Goal: Communication & Community: Answer question/provide support

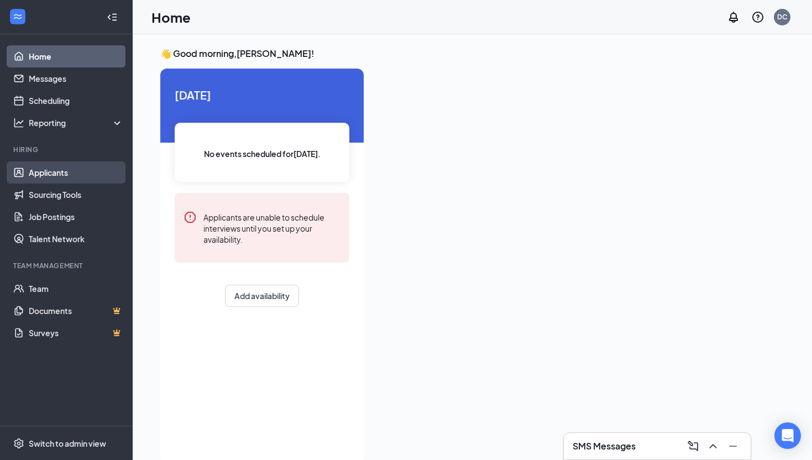
click at [79, 171] on link "Applicants" at bounding box center [76, 172] width 95 height 22
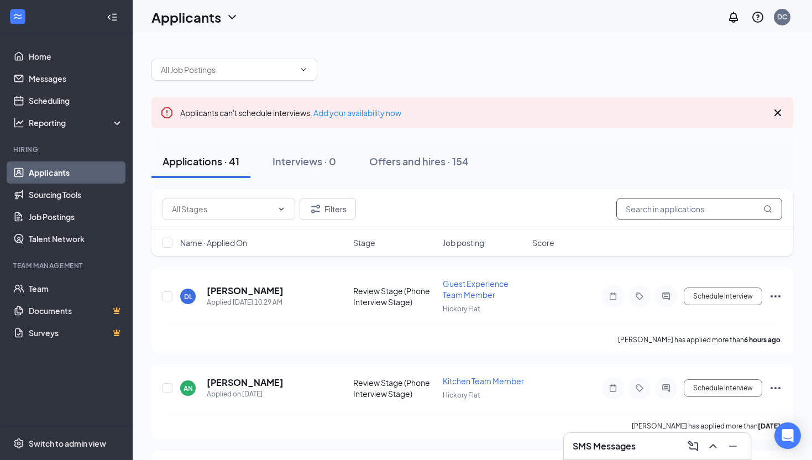
click at [687, 207] on input "text" at bounding box center [700, 209] width 166 height 22
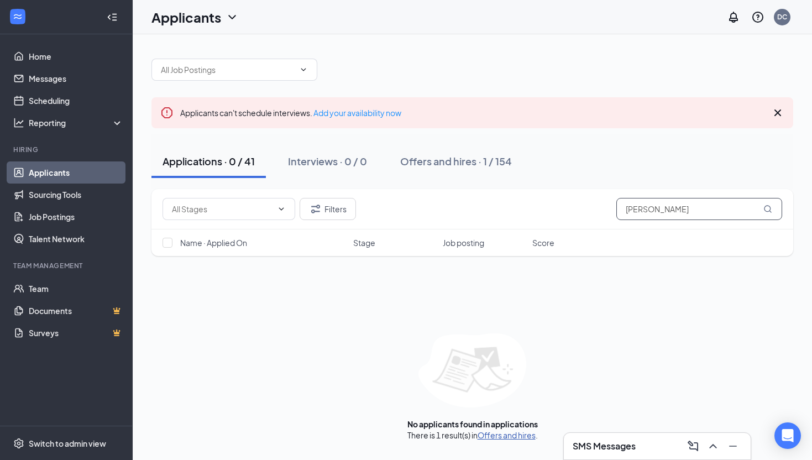
type input "[PERSON_NAME]"
click at [496, 438] on link "Offers and hires" at bounding box center [507, 435] width 58 height 10
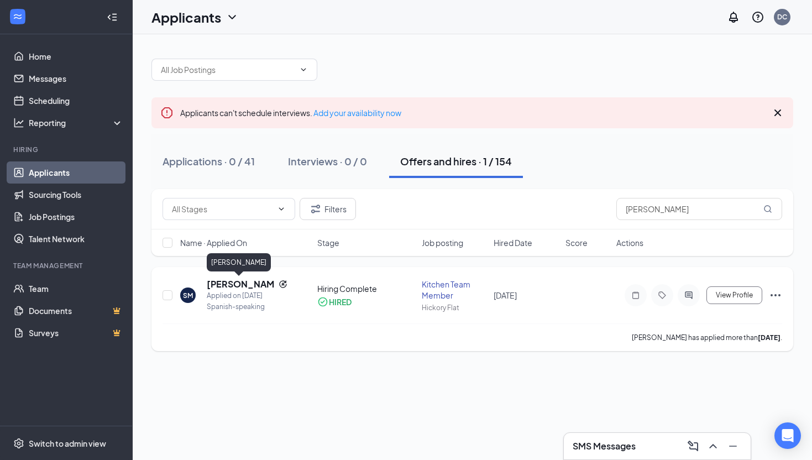
click at [241, 285] on h5 "[PERSON_NAME]" at bounding box center [240, 284] width 67 height 12
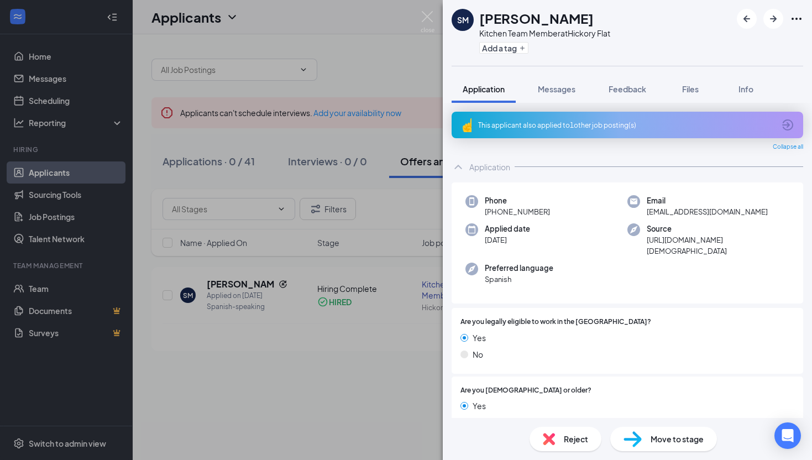
click at [283, 340] on div "[PERSON_NAME] Kitchen Team Member at Hickory Flat Add a tag Application Message…" at bounding box center [406, 230] width 812 height 460
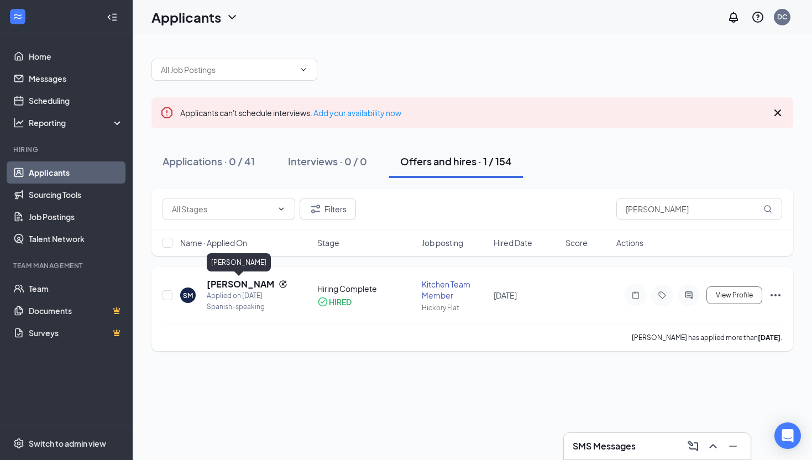
click at [233, 284] on h5 "[PERSON_NAME]" at bounding box center [240, 284] width 67 height 12
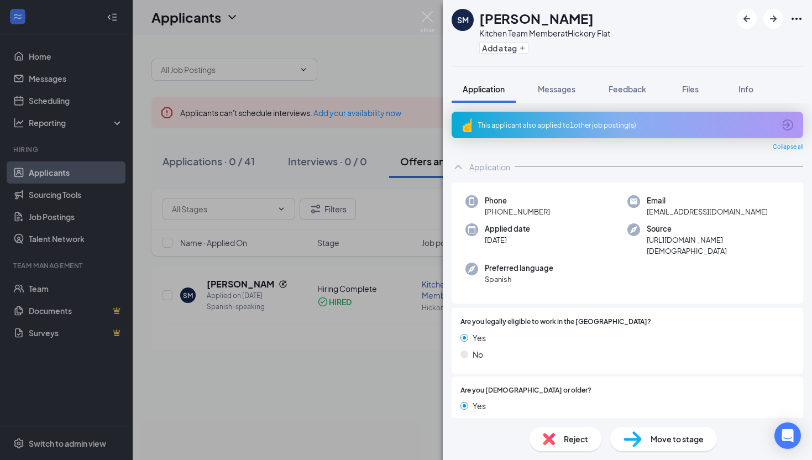
click at [597, 115] on div "This applicant also applied to 1 other job posting(s)" at bounding box center [628, 125] width 352 height 27
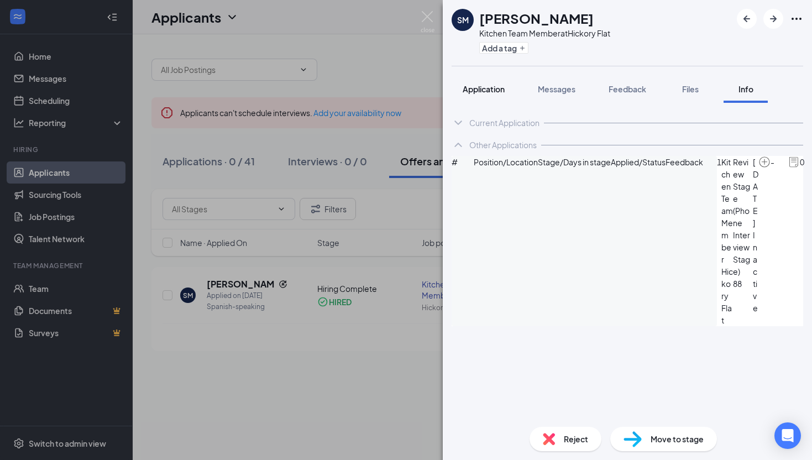
click at [494, 88] on span "Application" at bounding box center [484, 89] width 42 height 10
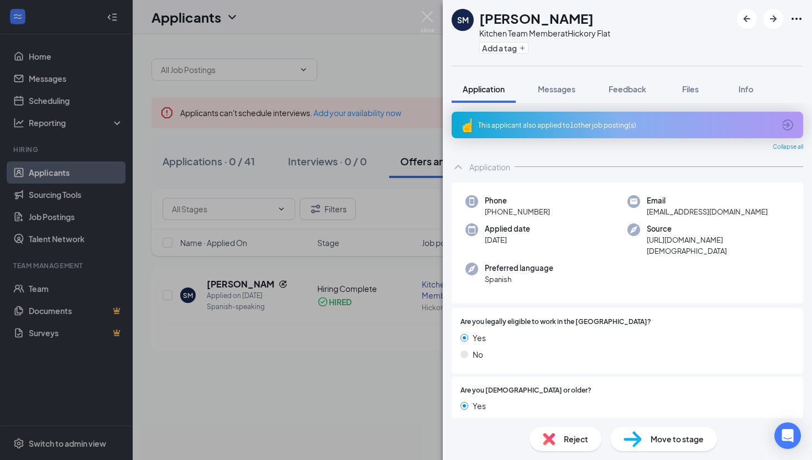
click at [554, 118] on div "This applicant also applied to 1 other job posting(s)" at bounding box center [628, 125] width 352 height 27
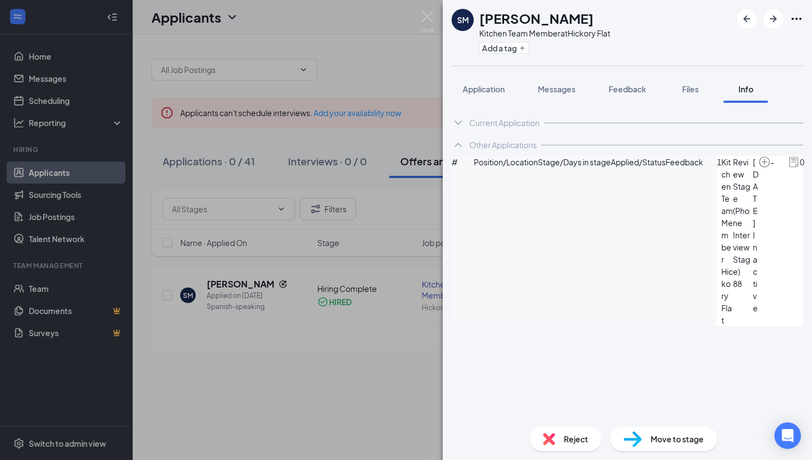
click at [782, 205] on div "1 Kitchen Team Member Hickory Flat Review Stage (Phone Interview Stage) 88 [DAT…" at bounding box center [770, 241] width 107 height 170
click at [811, 169] on icon "ArrowCircle" at bounding box center [817, 162] width 13 height 13
click at [431, 22] on img at bounding box center [428, 22] width 14 height 22
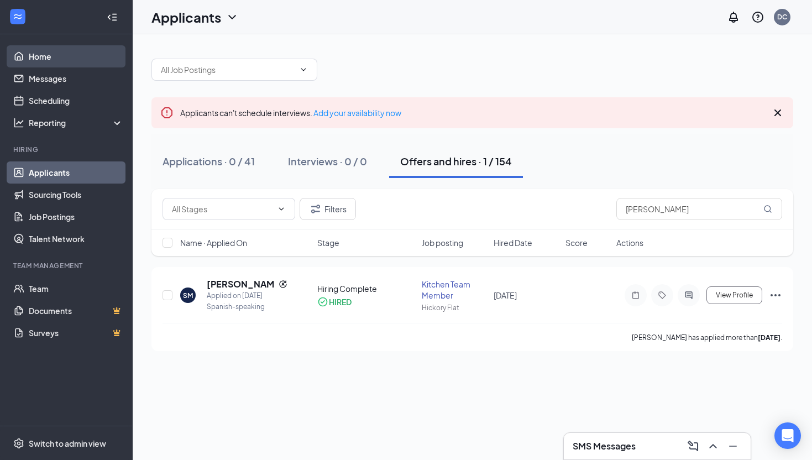
click at [38, 60] on link "Home" at bounding box center [76, 56] width 95 height 22
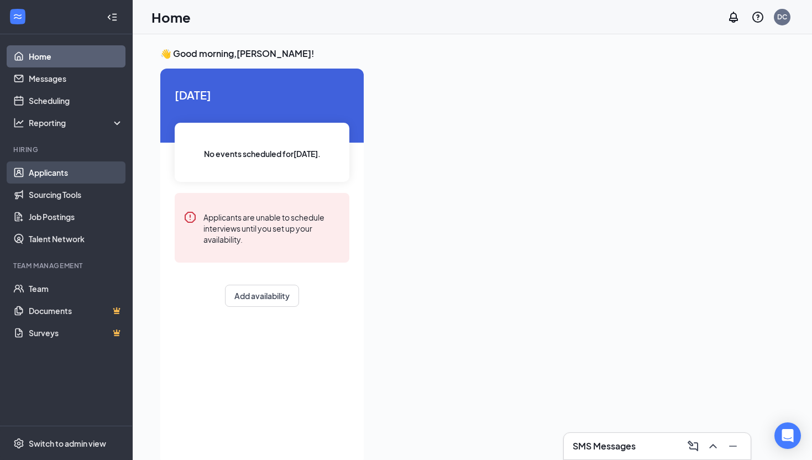
click at [61, 173] on link "Applicants" at bounding box center [76, 172] width 95 height 22
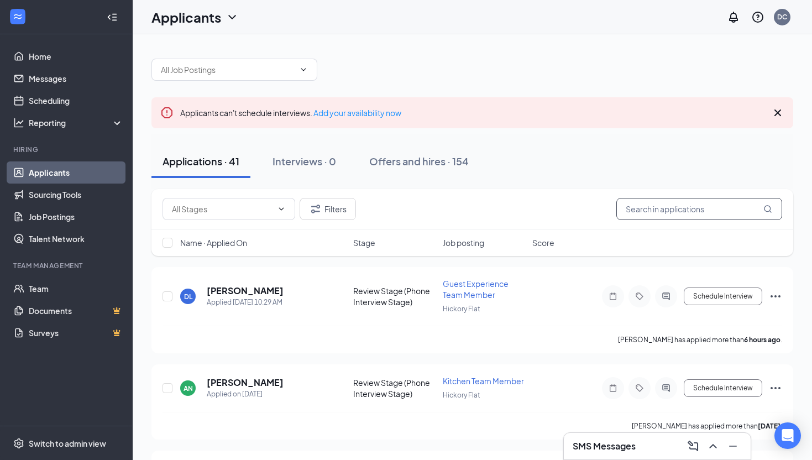
click at [726, 211] on input "text" at bounding box center [700, 209] width 166 height 22
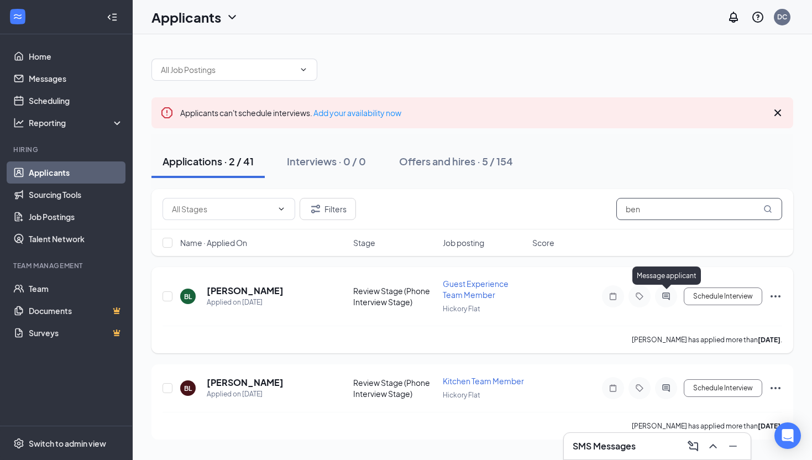
type input "ben"
click at [669, 294] on icon "ActiveChat" at bounding box center [666, 296] width 7 height 7
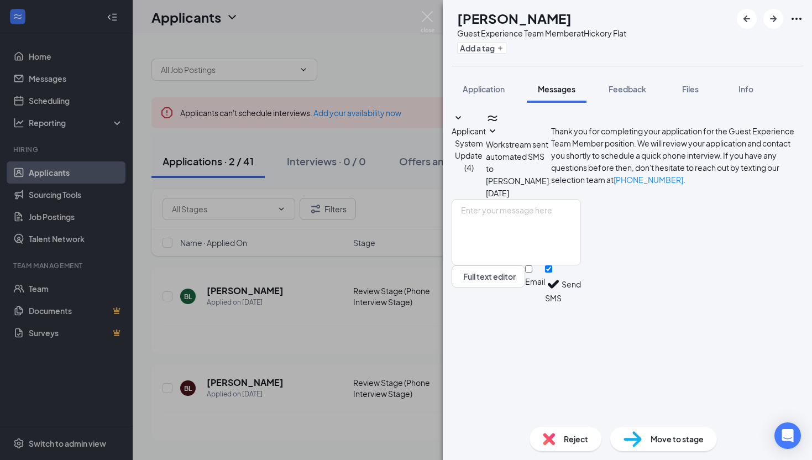
click at [340, 330] on div "[PERSON_NAME] Guest Experience Team Member at [GEOGRAPHIC_DATA] Add a tag Appli…" at bounding box center [406, 230] width 812 height 460
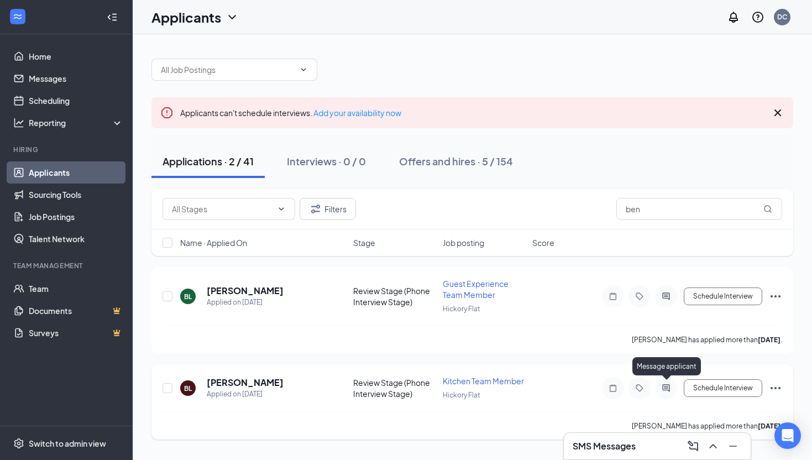
click at [664, 382] on div at bounding box center [666, 388] width 22 height 22
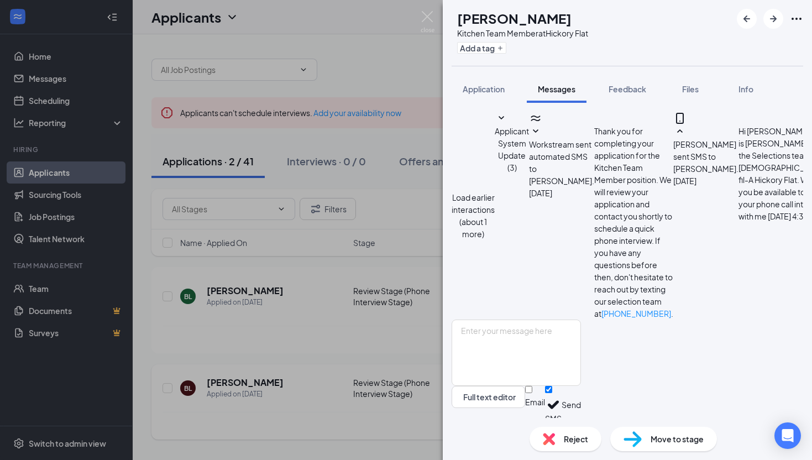
scroll to position [402, 0]
click at [581, 345] on textarea at bounding box center [516, 353] width 129 height 66
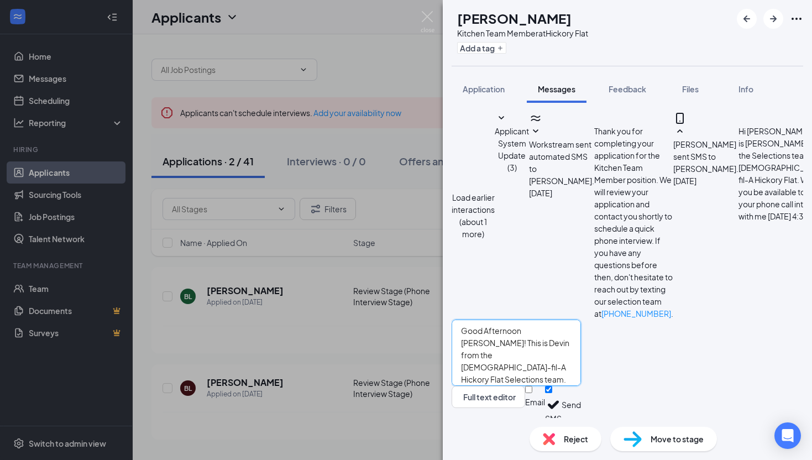
type textarea "Good Afternoon [PERSON_NAME]! This is Devin from the [DEMOGRAPHIC_DATA]-fil-A H…"
click at [581, 392] on button "Send" at bounding box center [571, 405] width 19 height 38
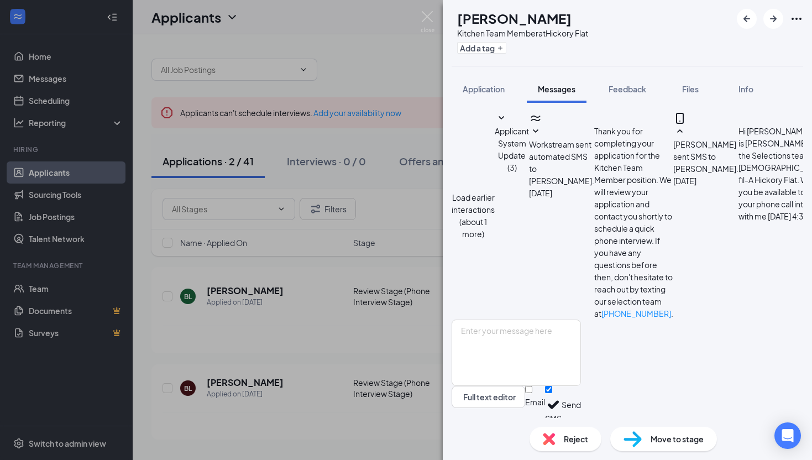
scroll to position [522, 0]
click at [425, 16] on img at bounding box center [428, 22] width 14 height 22
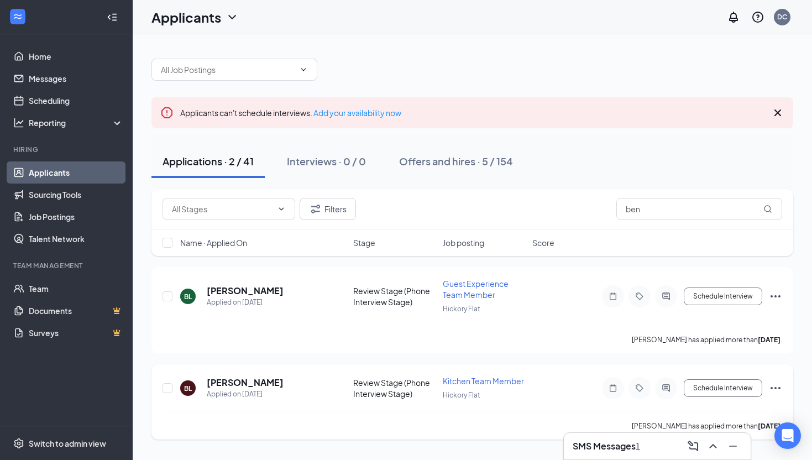
click at [666, 389] on icon "ActiveChat" at bounding box center [666, 388] width 13 height 9
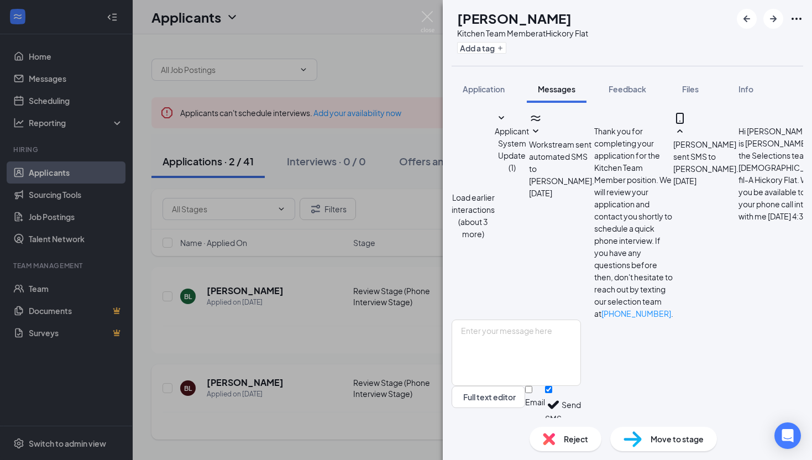
scroll to position [581, 0]
click at [581, 341] on textarea at bounding box center [516, 353] width 129 height 66
type textarea "Perfect! I will see you then!"
click at [581, 395] on button "Send" at bounding box center [571, 405] width 19 height 38
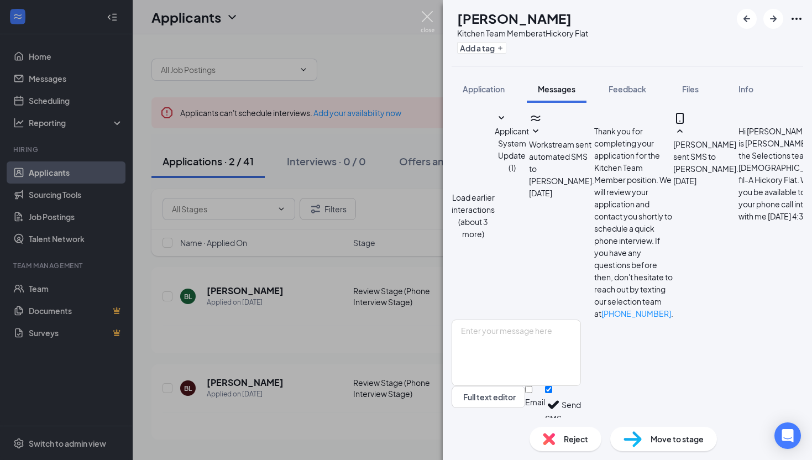
click at [421, 13] on img at bounding box center [428, 22] width 14 height 22
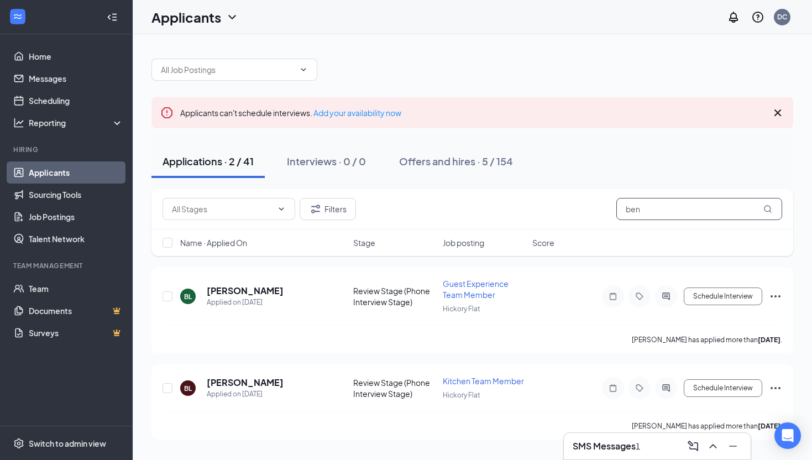
click at [669, 210] on input "ben" at bounding box center [700, 209] width 166 height 22
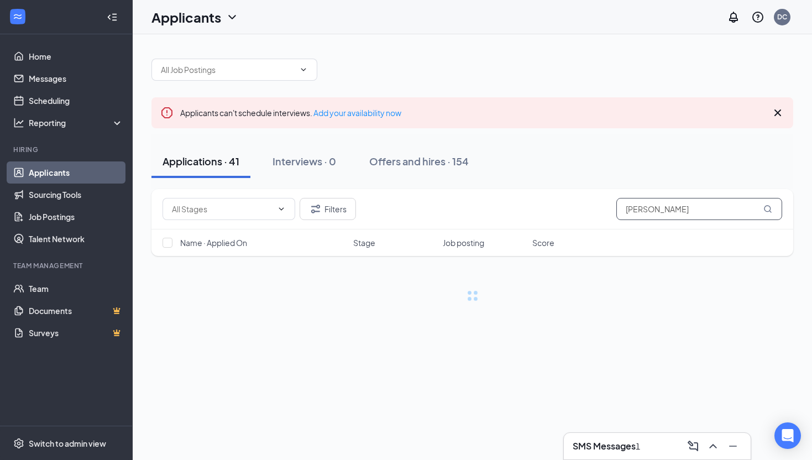
type input "[PERSON_NAME]"
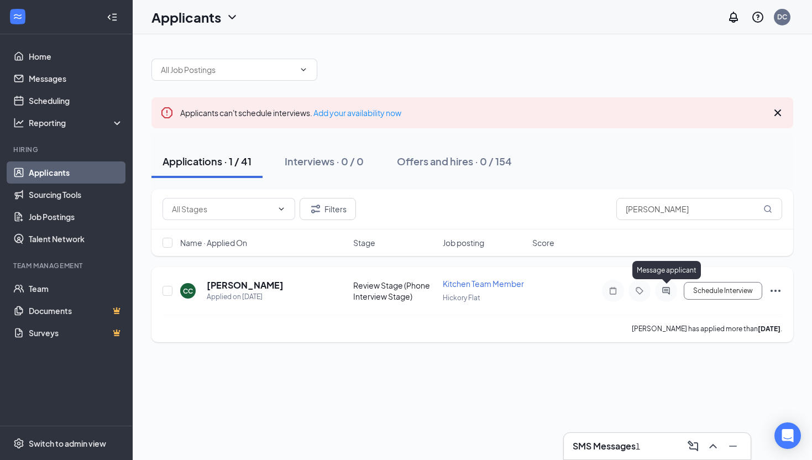
click at [669, 286] on icon "ActiveChat" at bounding box center [666, 290] width 13 height 9
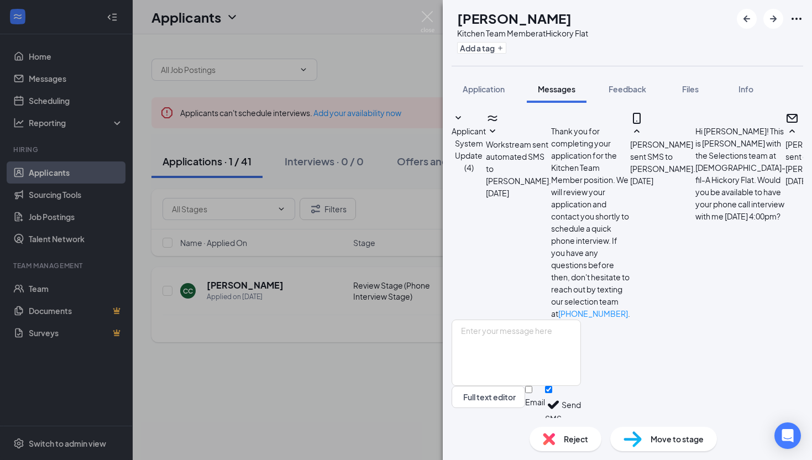
scroll to position [307, 0]
click at [470, 87] on span "Application" at bounding box center [484, 89] width 42 height 10
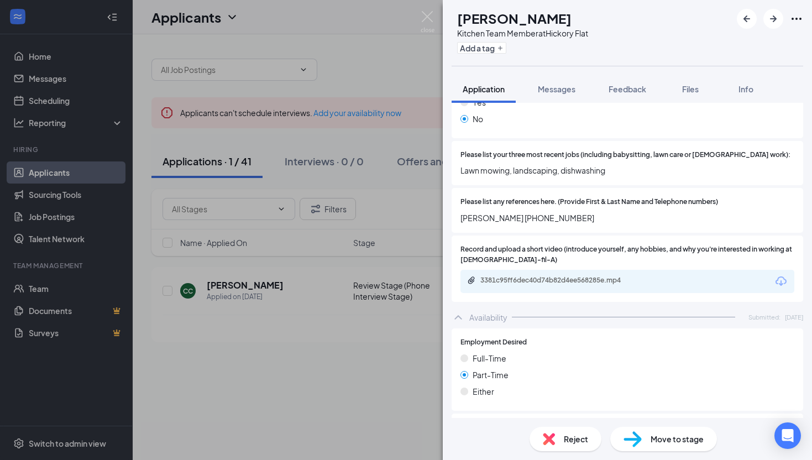
scroll to position [319, 0]
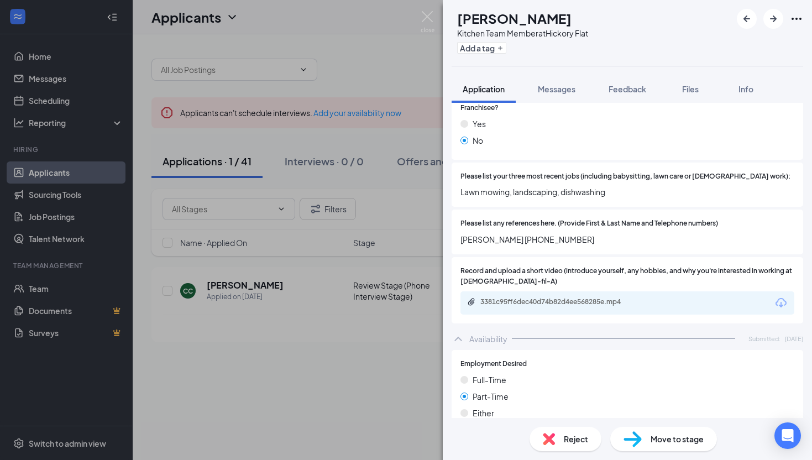
click at [660, 292] on div "3381c95ff6dec40d74b82d4ee568285e.mp4" at bounding box center [628, 302] width 334 height 23
click at [612, 298] on div "3381c95ff6dec40d74b82d4ee568285e.mp4" at bounding box center [558, 302] width 155 height 9
click at [429, 18] on img at bounding box center [428, 22] width 14 height 22
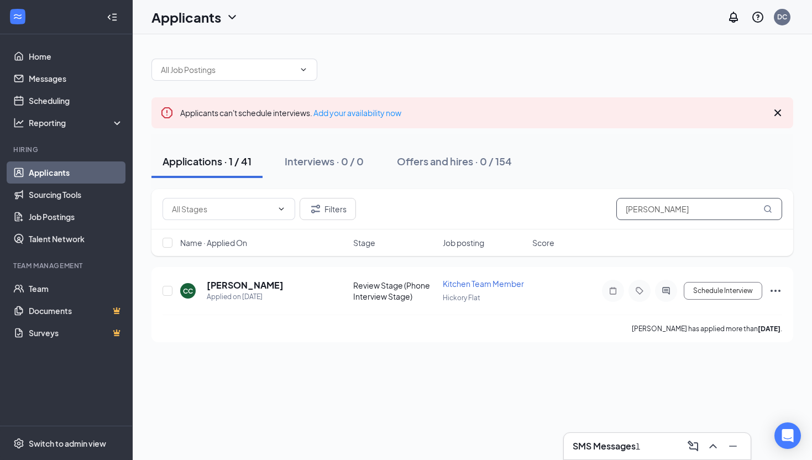
click at [661, 203] on input "[PERSON_NAME]" at bounding box center [700, 209] width 166 height 22
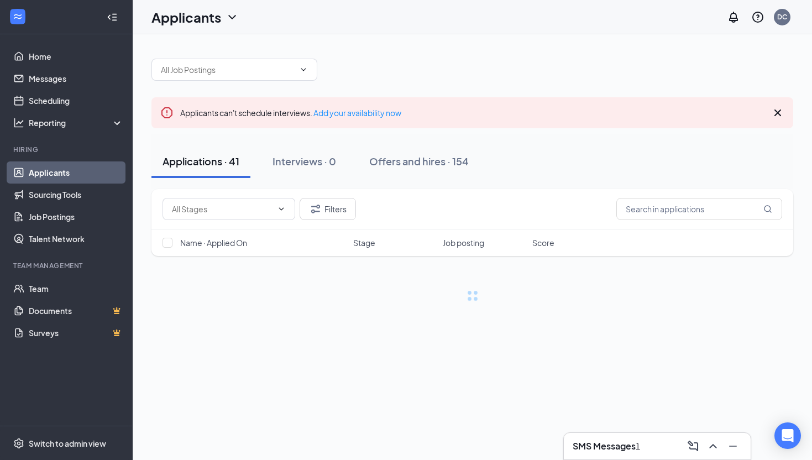
click at [643, 143] on div "Applications · 41 Interviews · 0 Offers and hires · 154" at bounding box center [473, 161] width 642 height 55
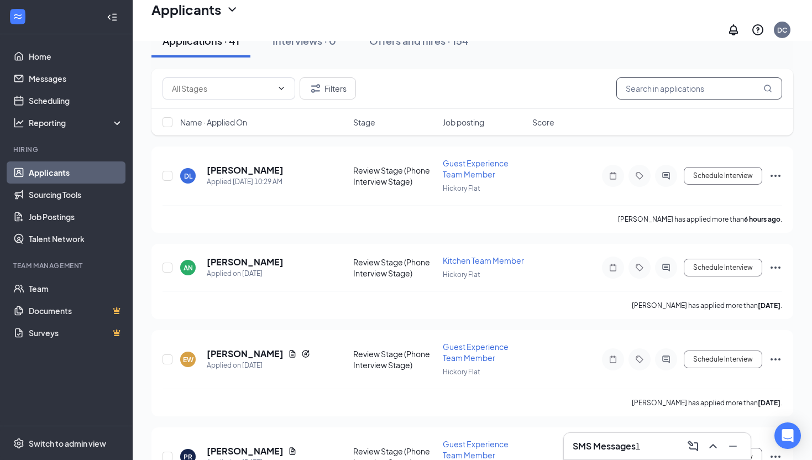
scroll to position [227, 0]
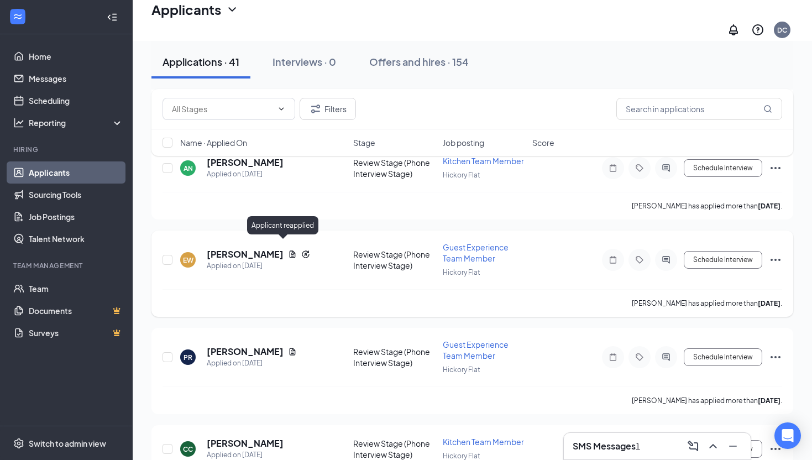
click at [301, 250] on icon "Reapply" at bounding box center [305, 254] width 9 height 9
click at [233, 248] on h5 "[PERSON_NAME]" at bounding box center [245, 254] width 77 height 12
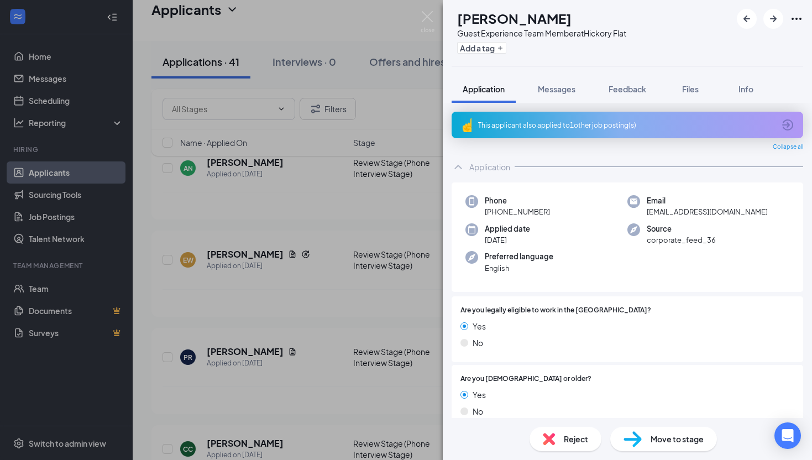
click at [564, 131] on div "This applicant also applied to 1 other job posting(s)" at bounding box center [628, 125] width 352 height 27
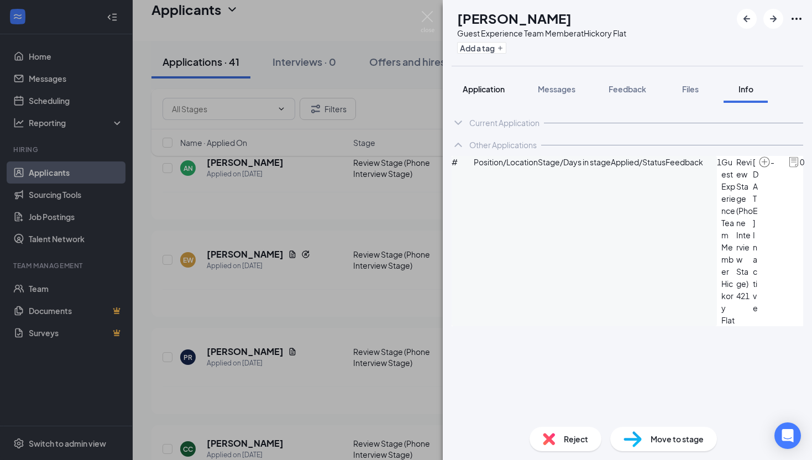
click at [487, 87] on span "Application" at bounding box center [484, 89] width 42 height 10
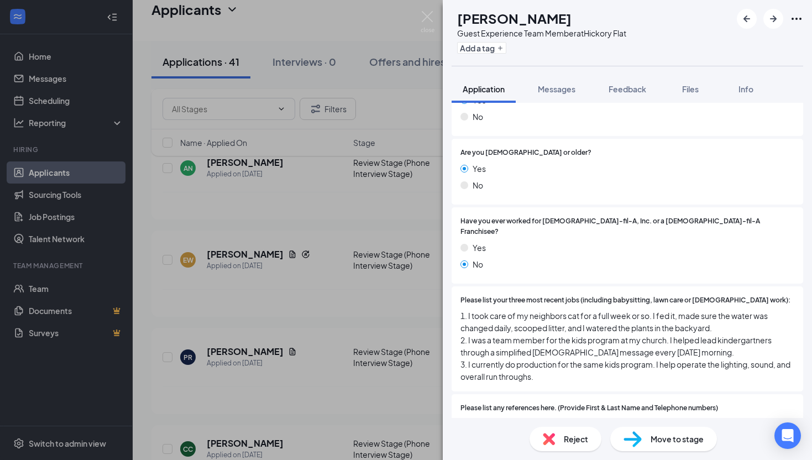
scroll to position [325, 0]
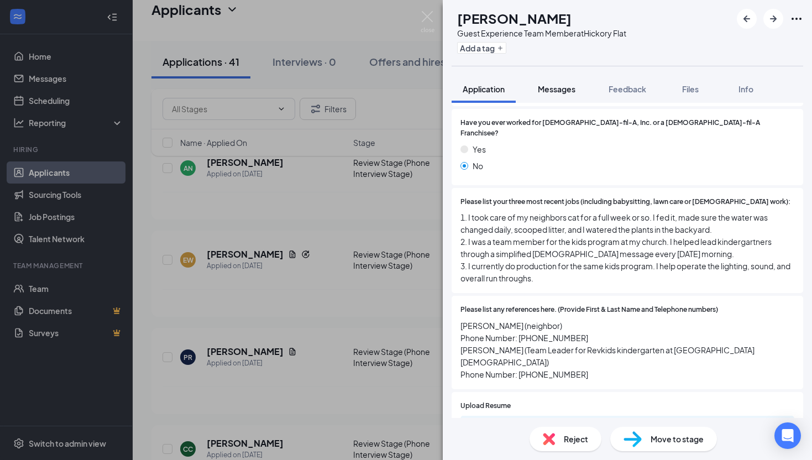
click at [545, 83] on button "Messages" at bounding box center [557, 89] width 60 height 28
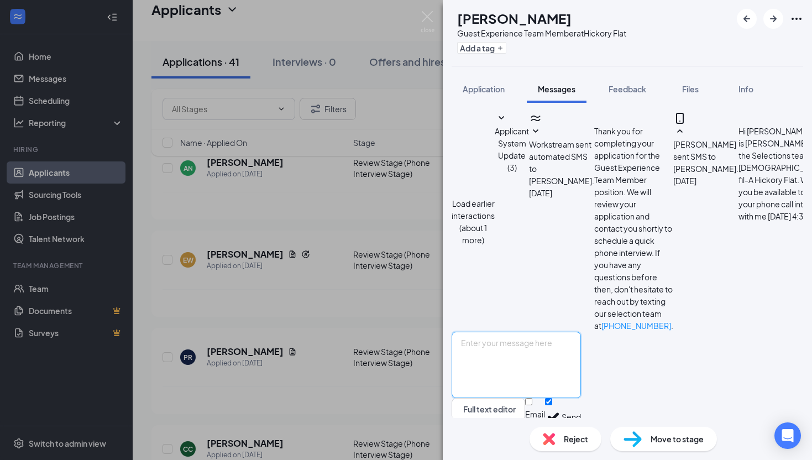
click at [544, 357] on textarea at bounding box center [516, 365] width 129 height 66
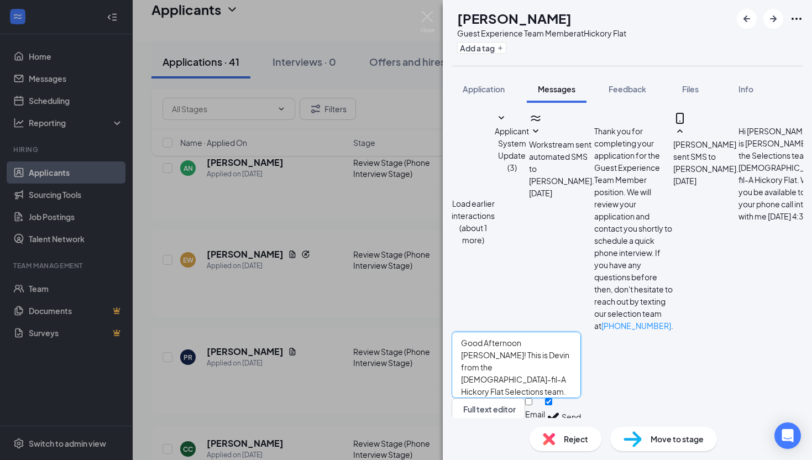
type textarea "Good Afternoon [PERSON_NAME]! This is Devin from the [DEMOGRAPHIC_DATA]-fil-A H…"
click at [581, 399] on button "Send" at bounding box center [571, 417] width 19 height 38
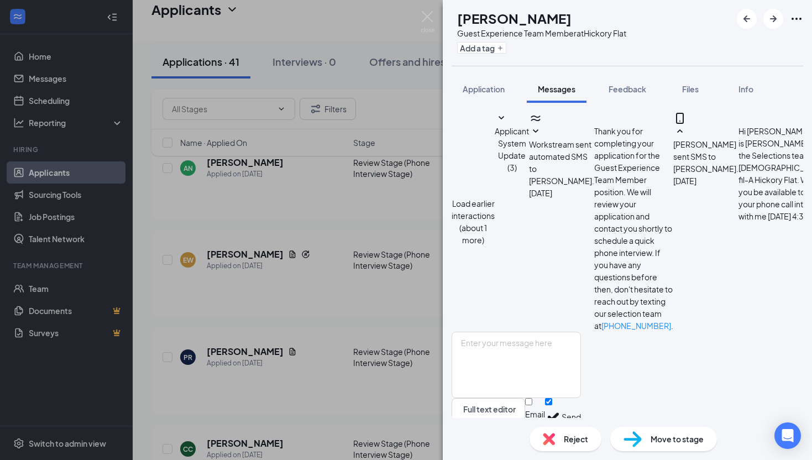
scroll to position [607, 0]
click at [268, 203] on div "EW [PERSON_NAME] Guest Experience Team Member at Hickory Flat Add a tag Applica…" at bounding box center [406, 230] width 812 height 460
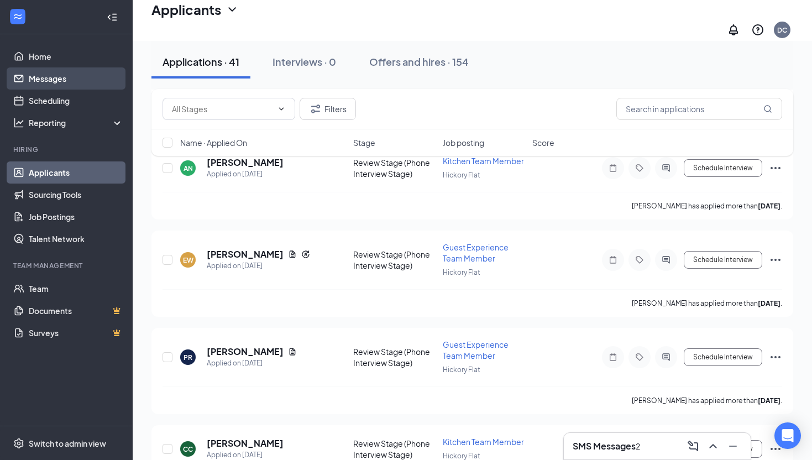
click at [85, 80] on link "Messages" at bounding box center [76, 78] width 95 height 22
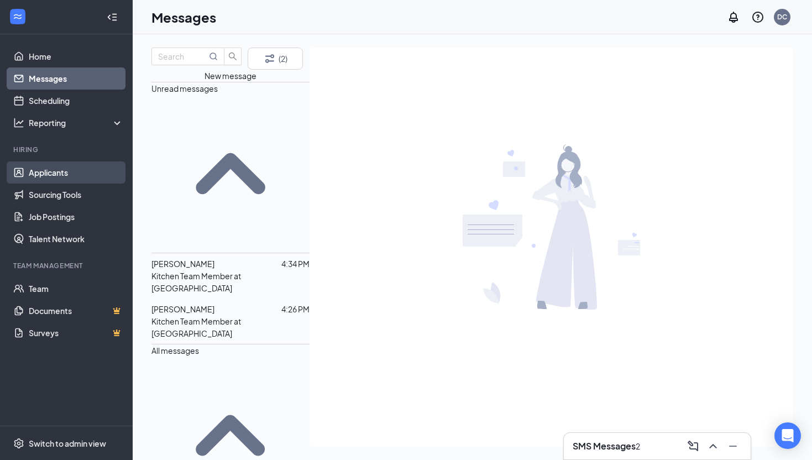
click at [84, 170] on link "Applicants" at bounding box center [76, 172] width 95 height 22
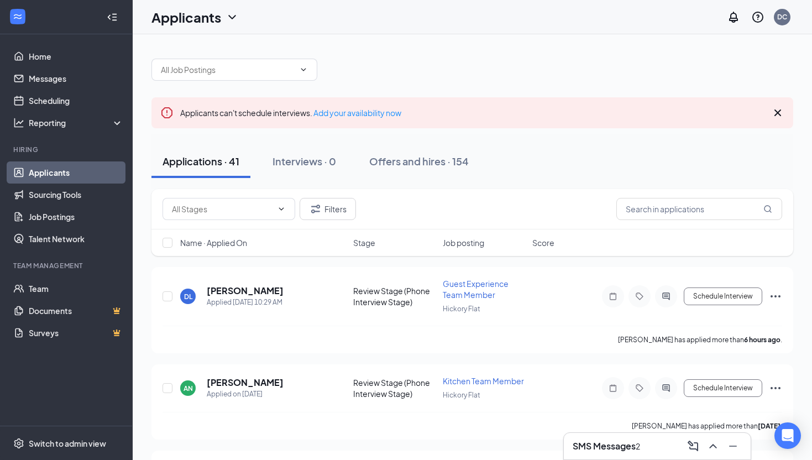
click at [775, 116] on icon "Cross" at bounding box center [778, 113] width 7 height 7
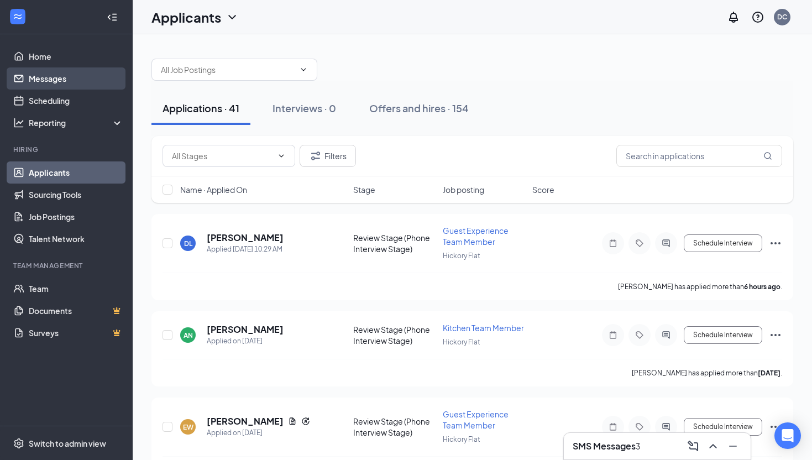
click at [76, 82] on link "Messages" at bounding box center [76, 78] width 95 height 22
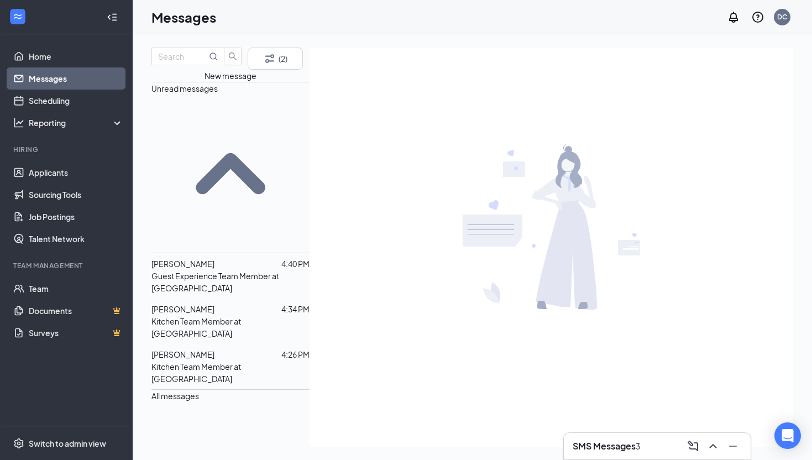
click at [215, 259] on span "[PERSON_NAME]" at bounding box center [183, 264] width 63 height 10
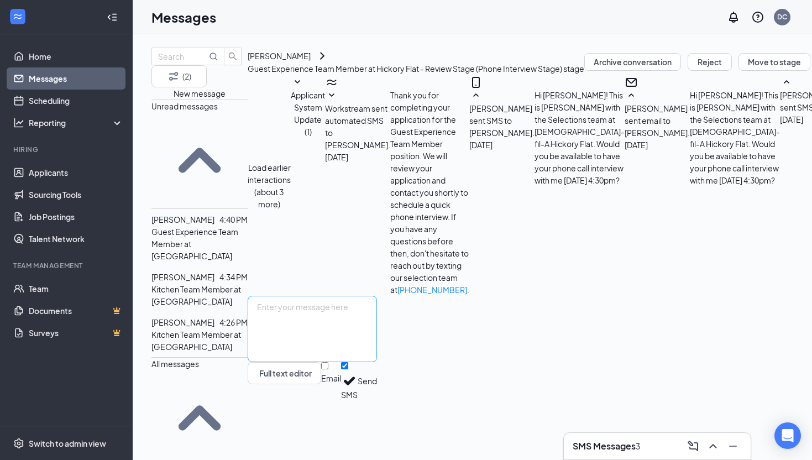
scroll to position [513, 0]
click at [377, 354] on textarea at bounding box center [312, 329] width 129 height 66
click at [377, 348] on textarea "Unfortunately I am not a" at bounding box center [312, 329] width 129 height 66
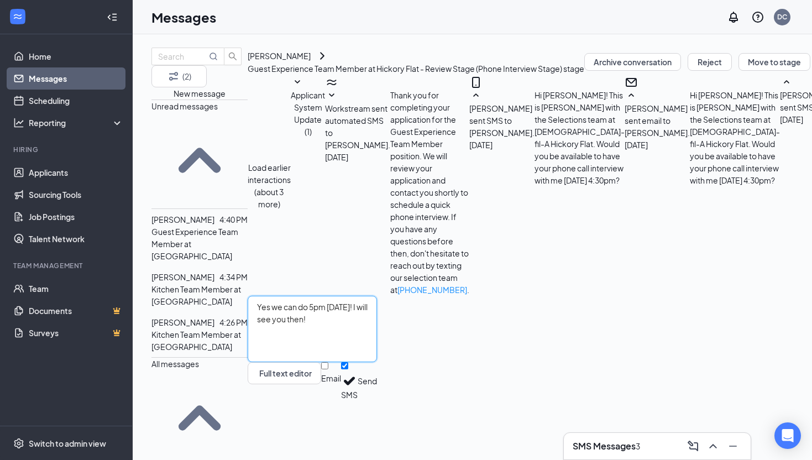
type textarea "Yes we can do 5pm [DATE]! I will see you then!"
click at [377, 400] on button "Send" at bounding box center [367, 381] width 19 height 38
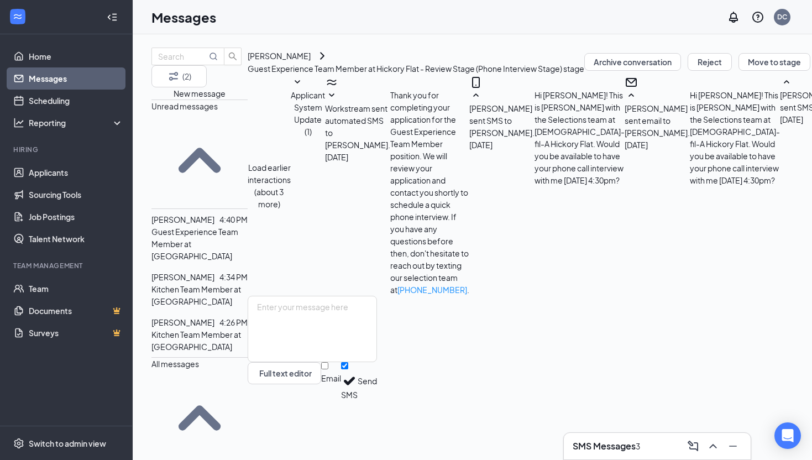
scroll to position [573, 0]
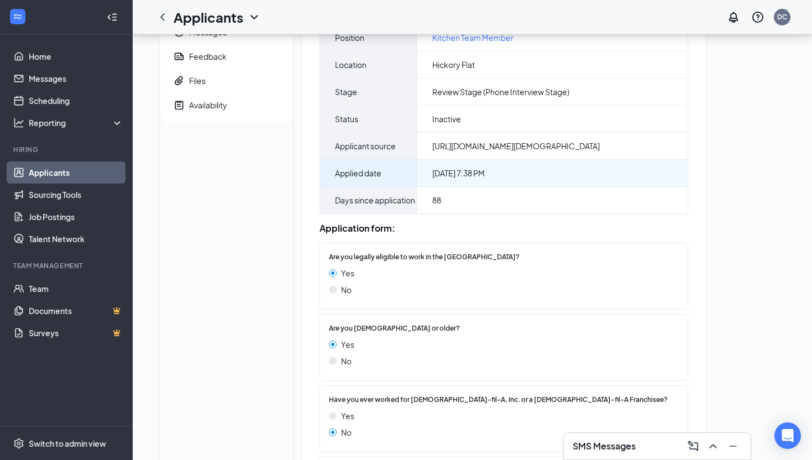
scroll to position [250, 0]
